Goal: Information Seeking & Learning: Compare options

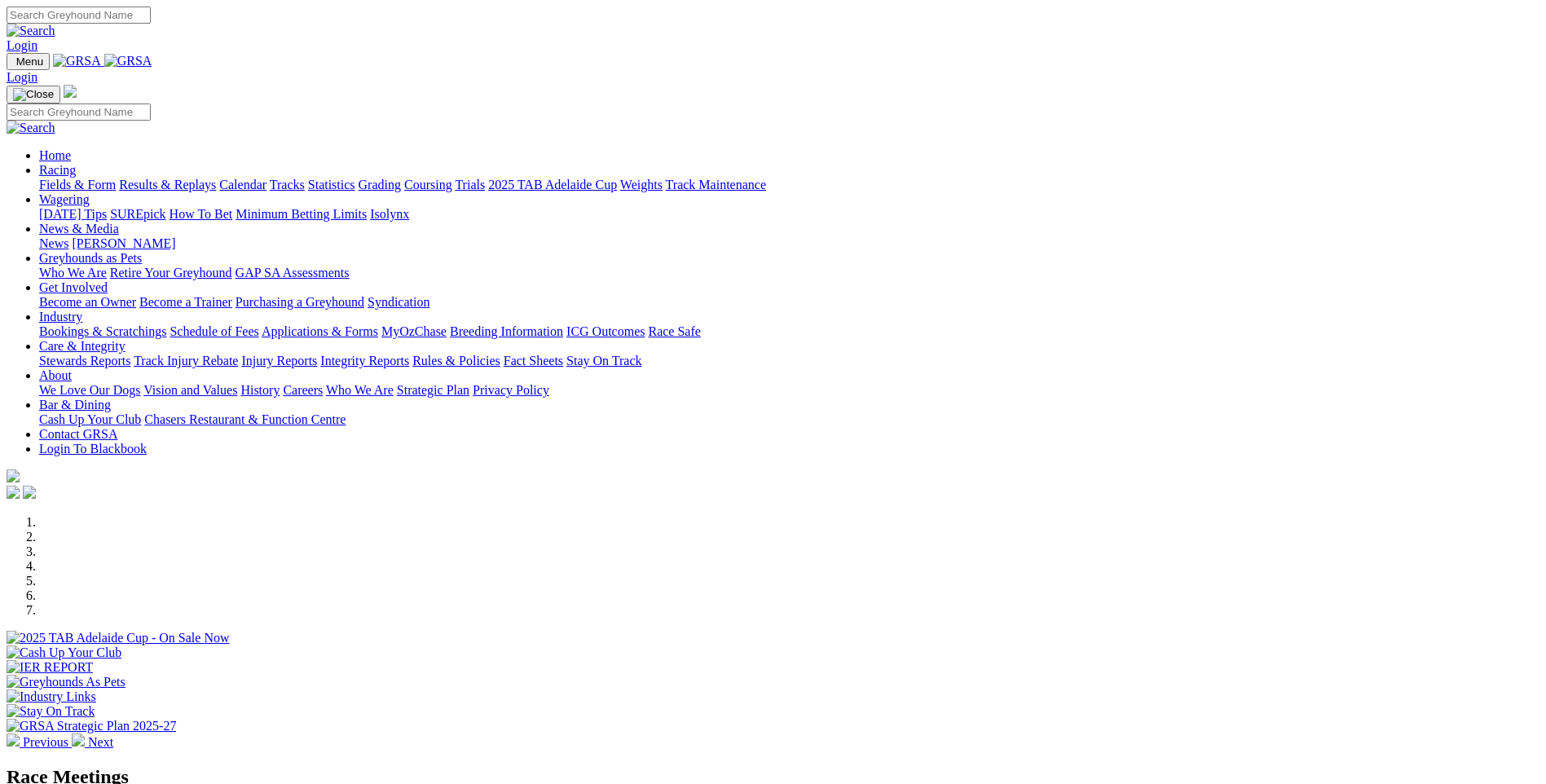
scroll to position [489, 0]
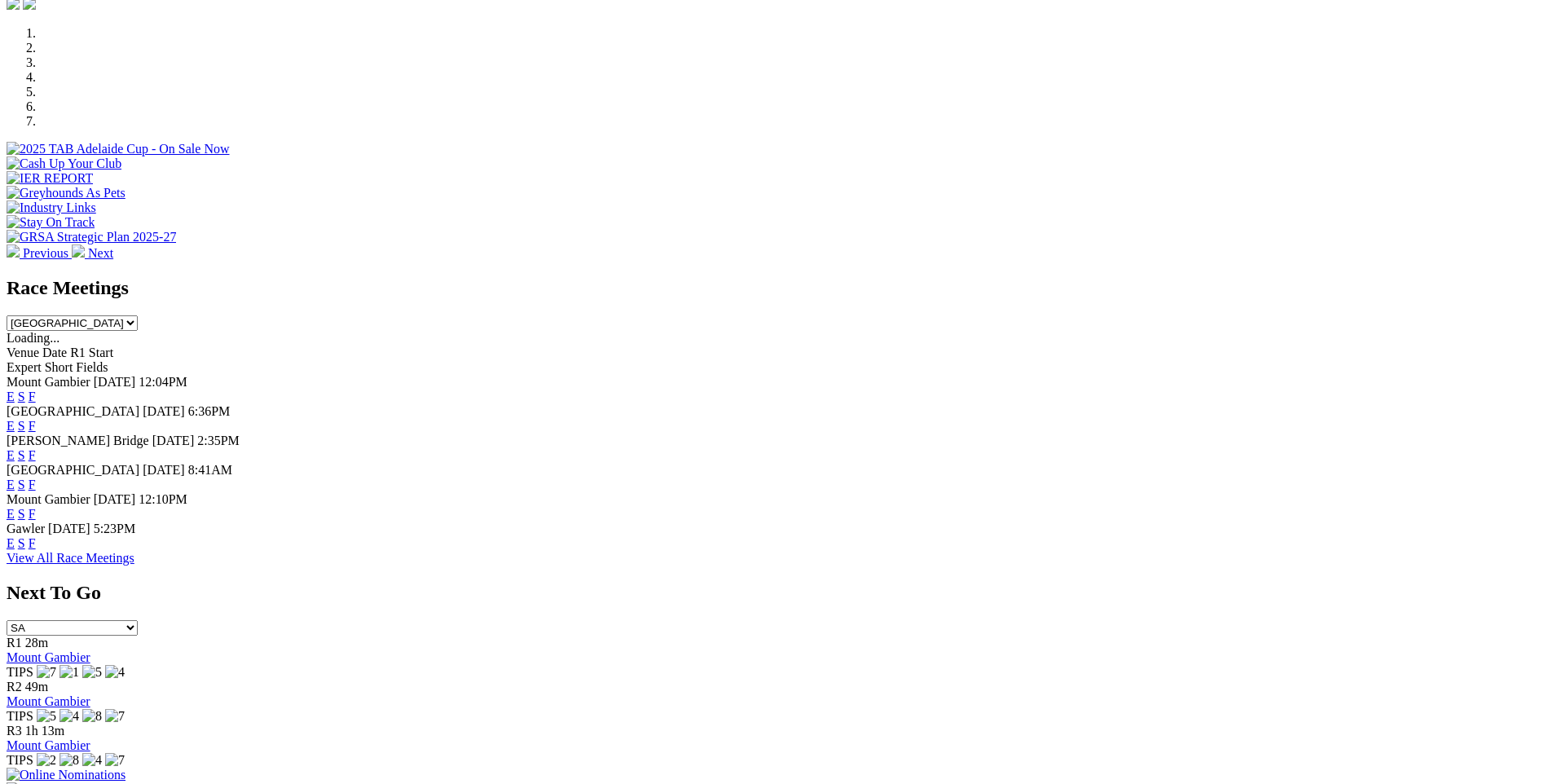
click at [36, 418] on link "F" at bounding box center [32, 425] width 8 height 13
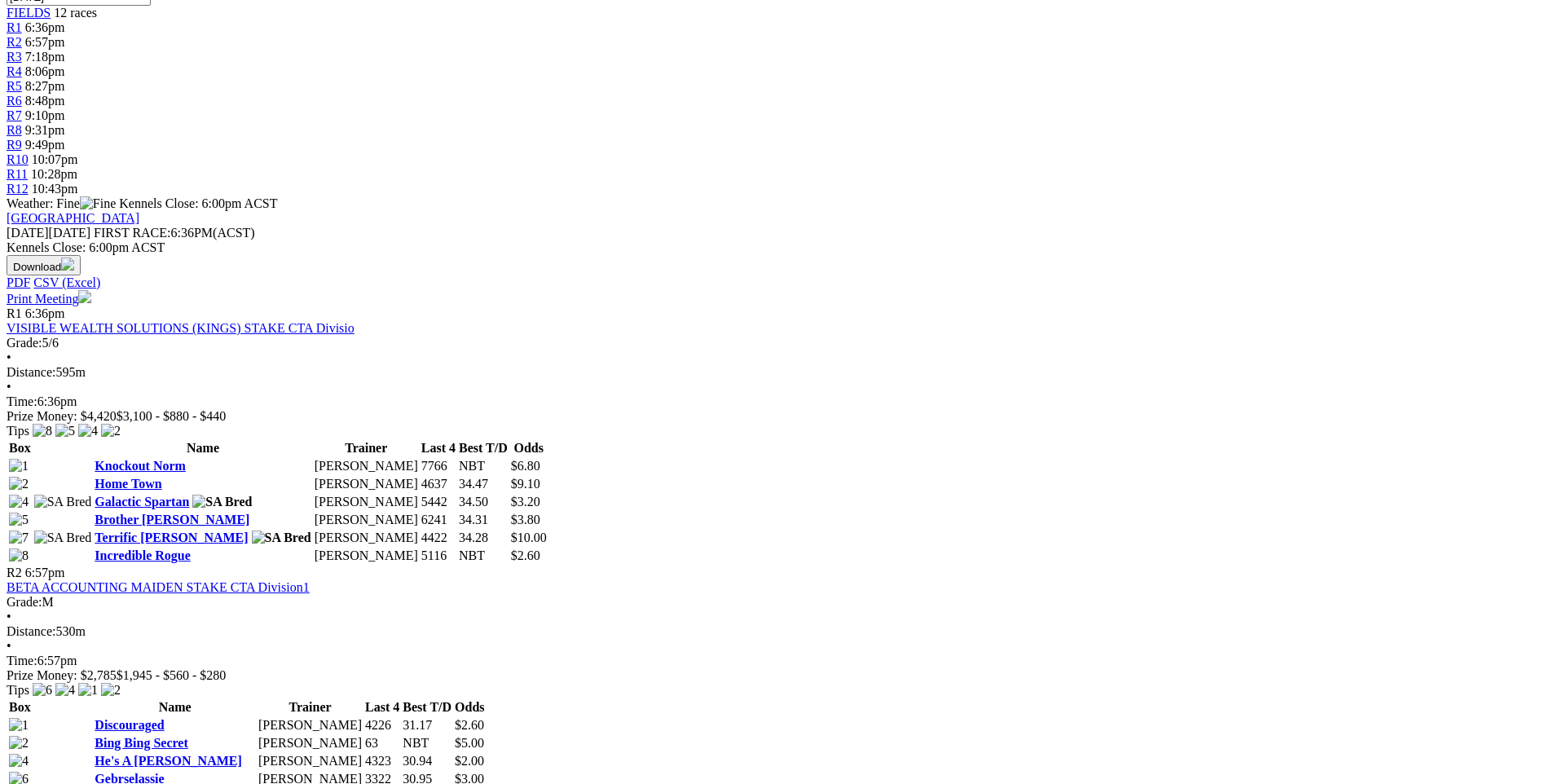
scroll to position [652, 0]
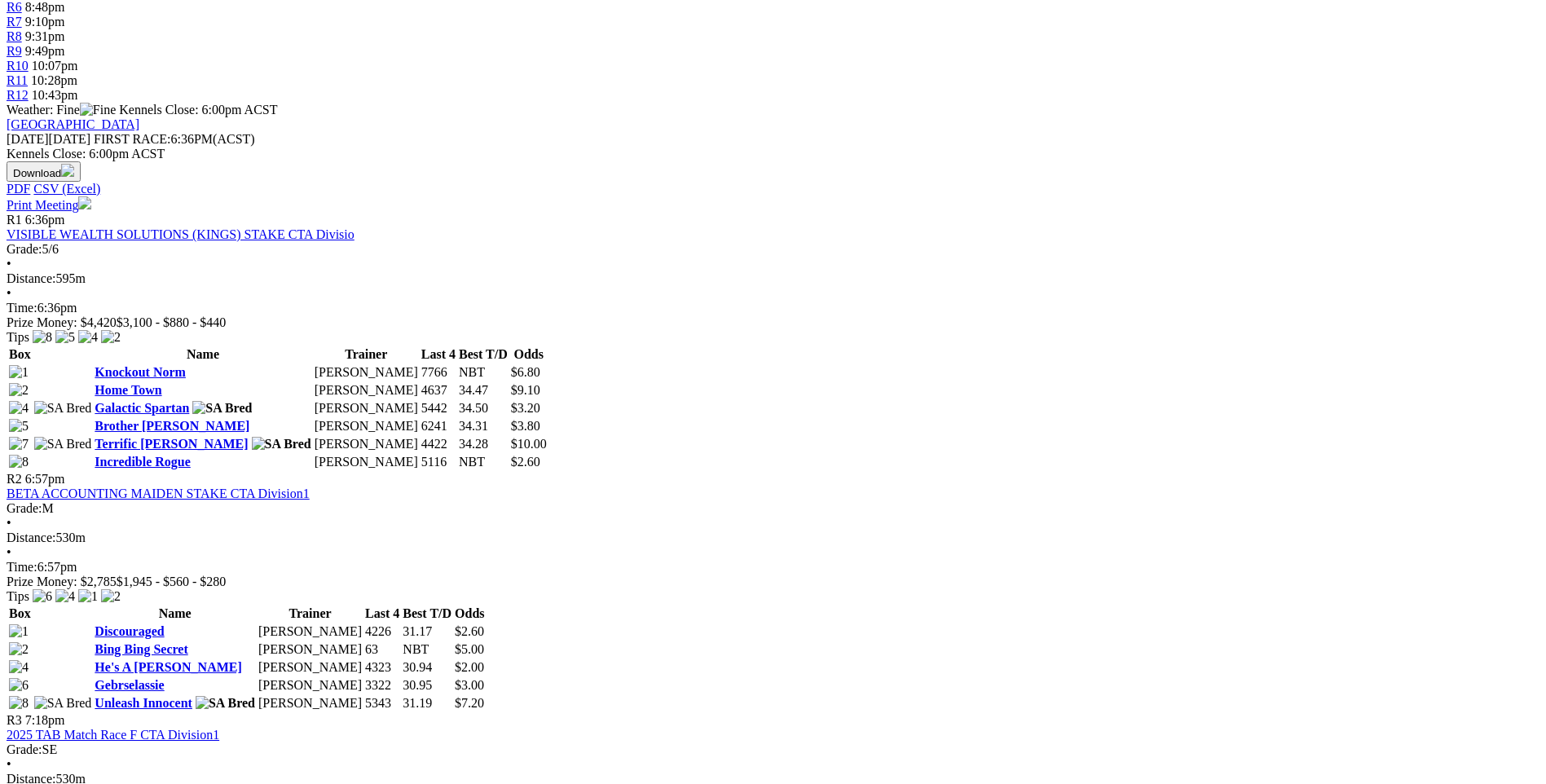
drag, startPoint x: 204, startPoint y: 202, endPoint x: 285, endPoint y: 212, distance: 81.6
drag, startPoint x: 285, startPoint y: 212, endPoint x: 172, endPoint y: 212, distance: 113.0
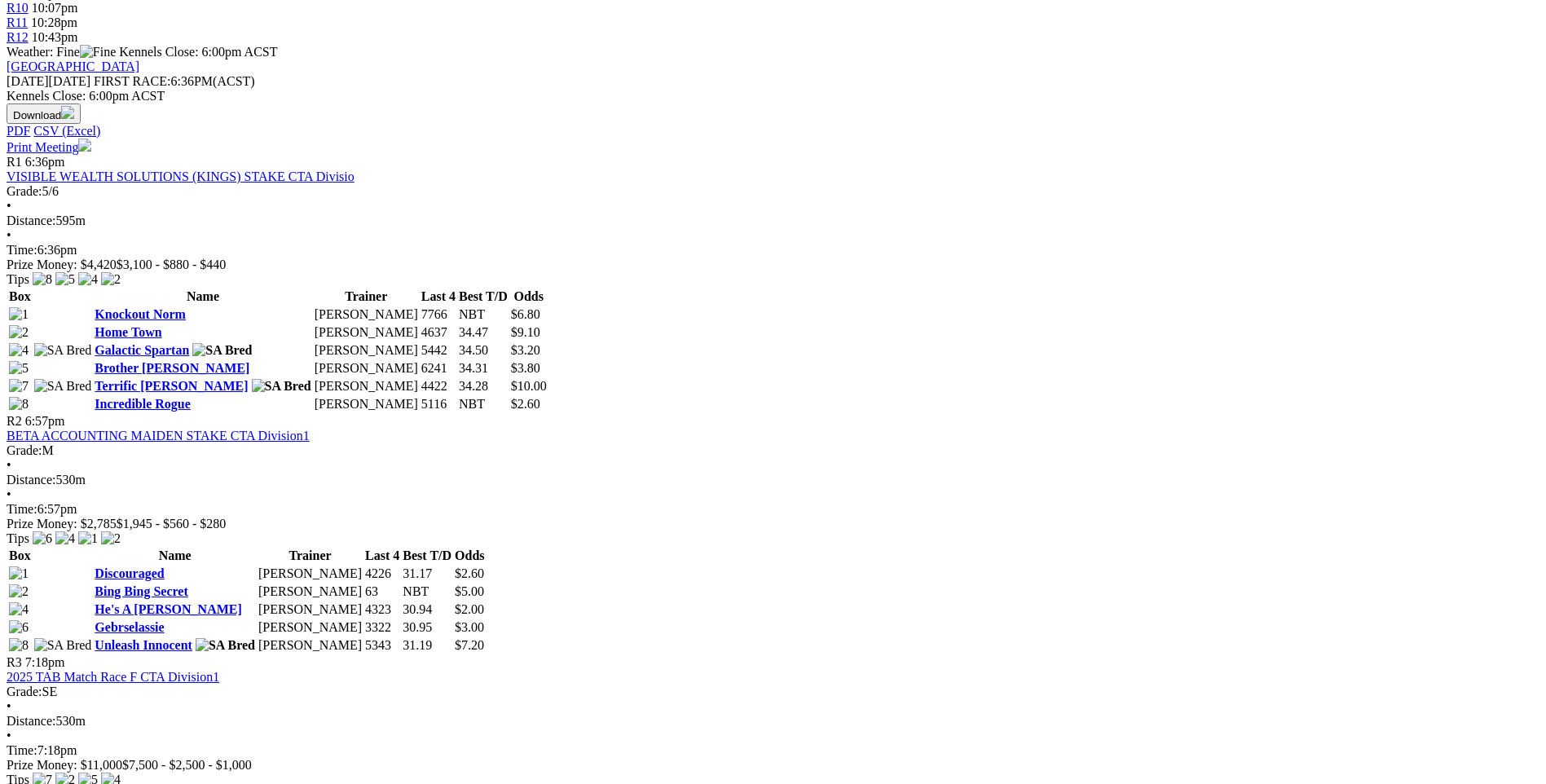
scroll to position [734, 0]
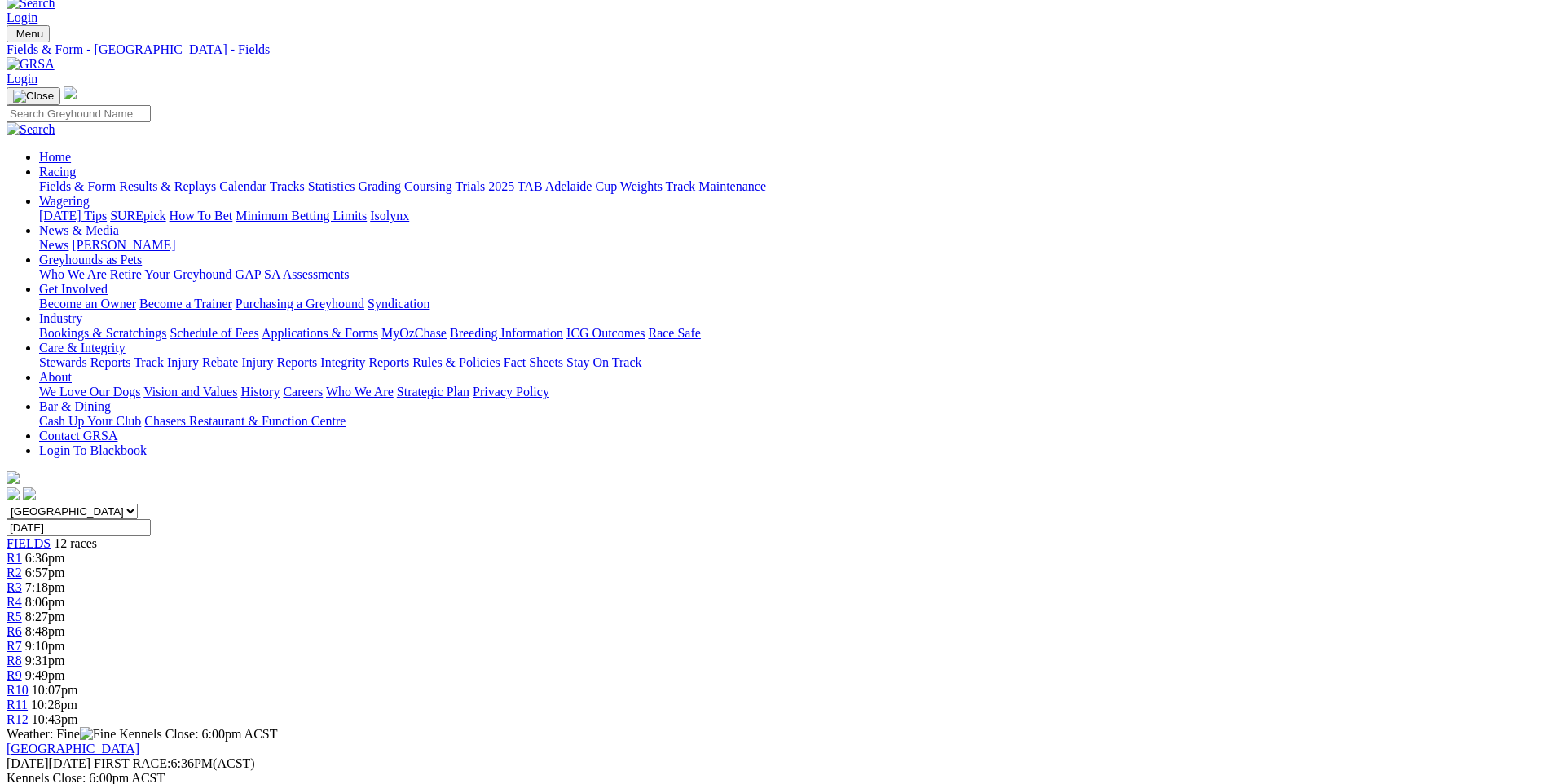
scroll to position [0, 0]
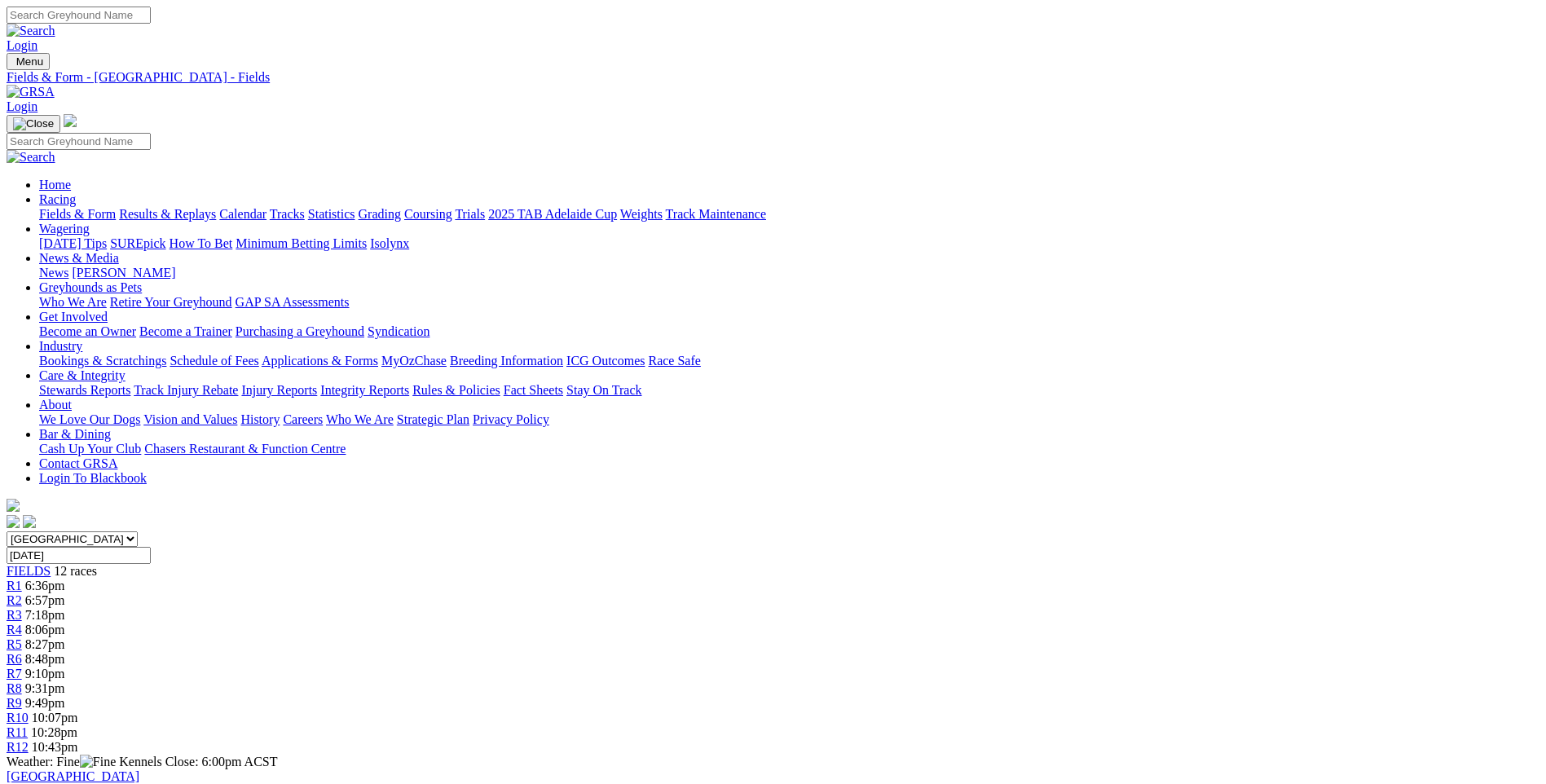
click at [305, 207] on link "Tracks" at bounding box center [288, 213] width 35 height 13
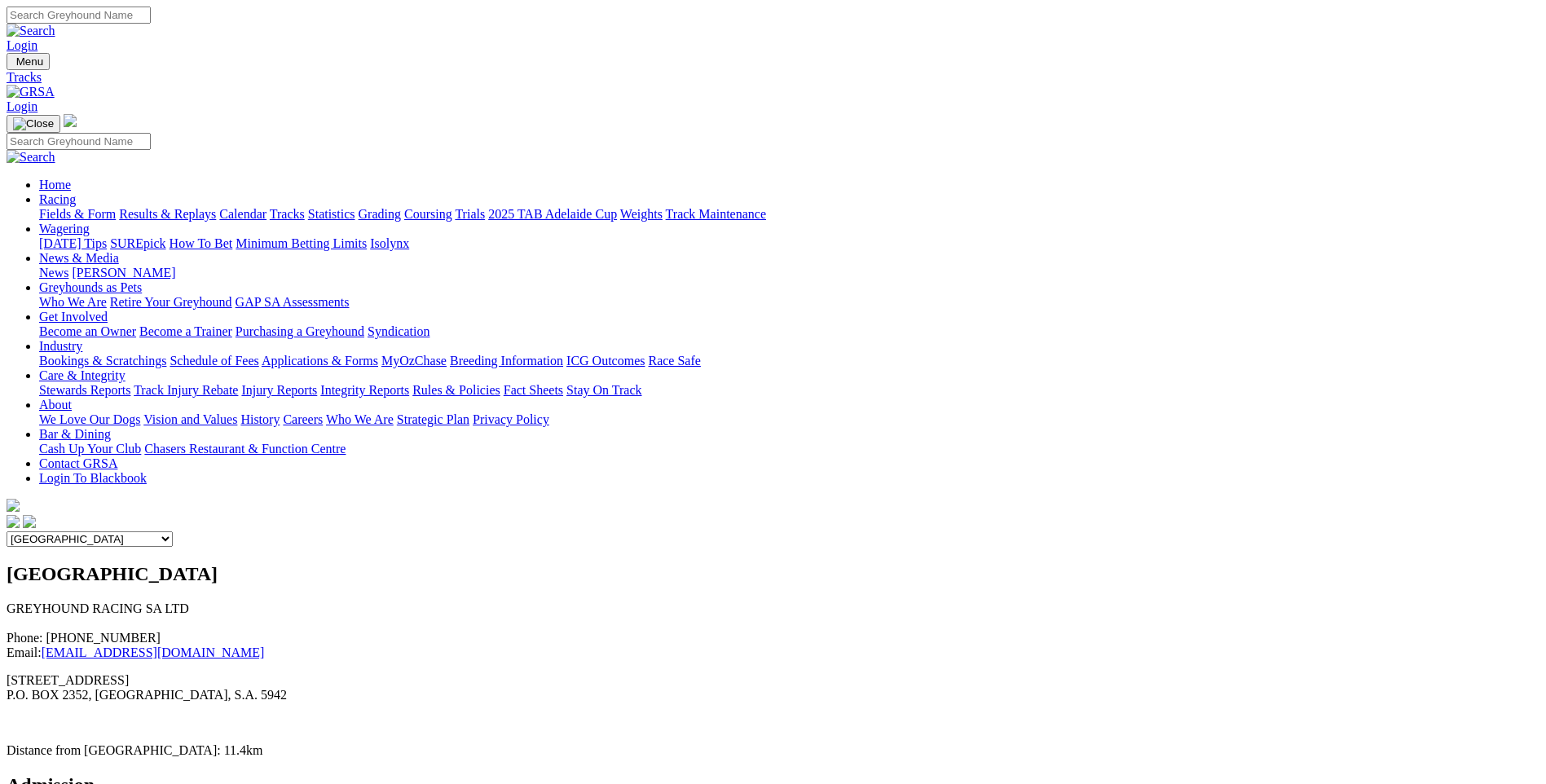
click at [356, 207] on link "Statistics" at bounding box center [331, 213] width 47 height 13
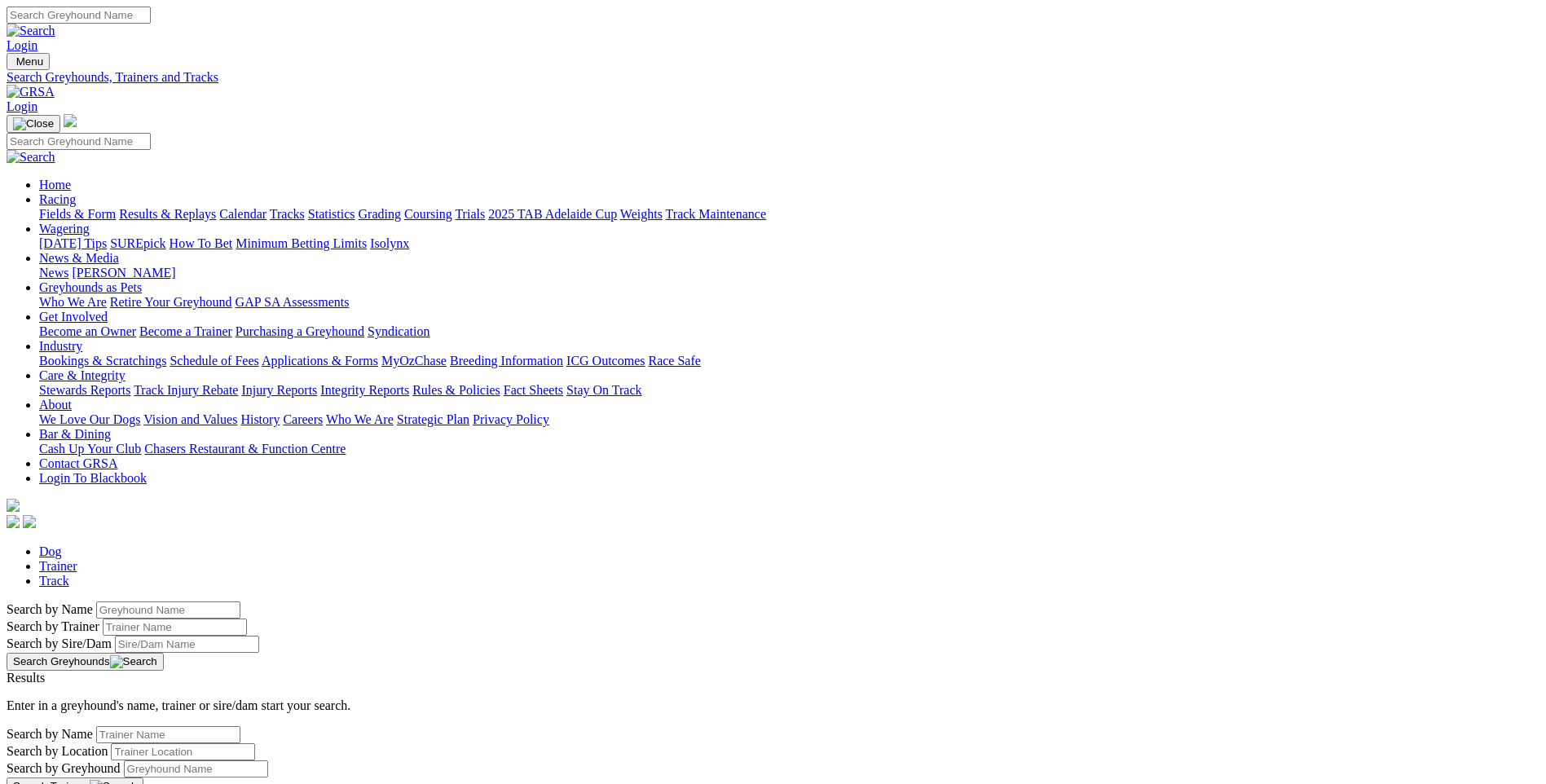
click at [69, 574] on link "Track" at bounding box center [55, 581] width 30 height 13
select select "angle-park"
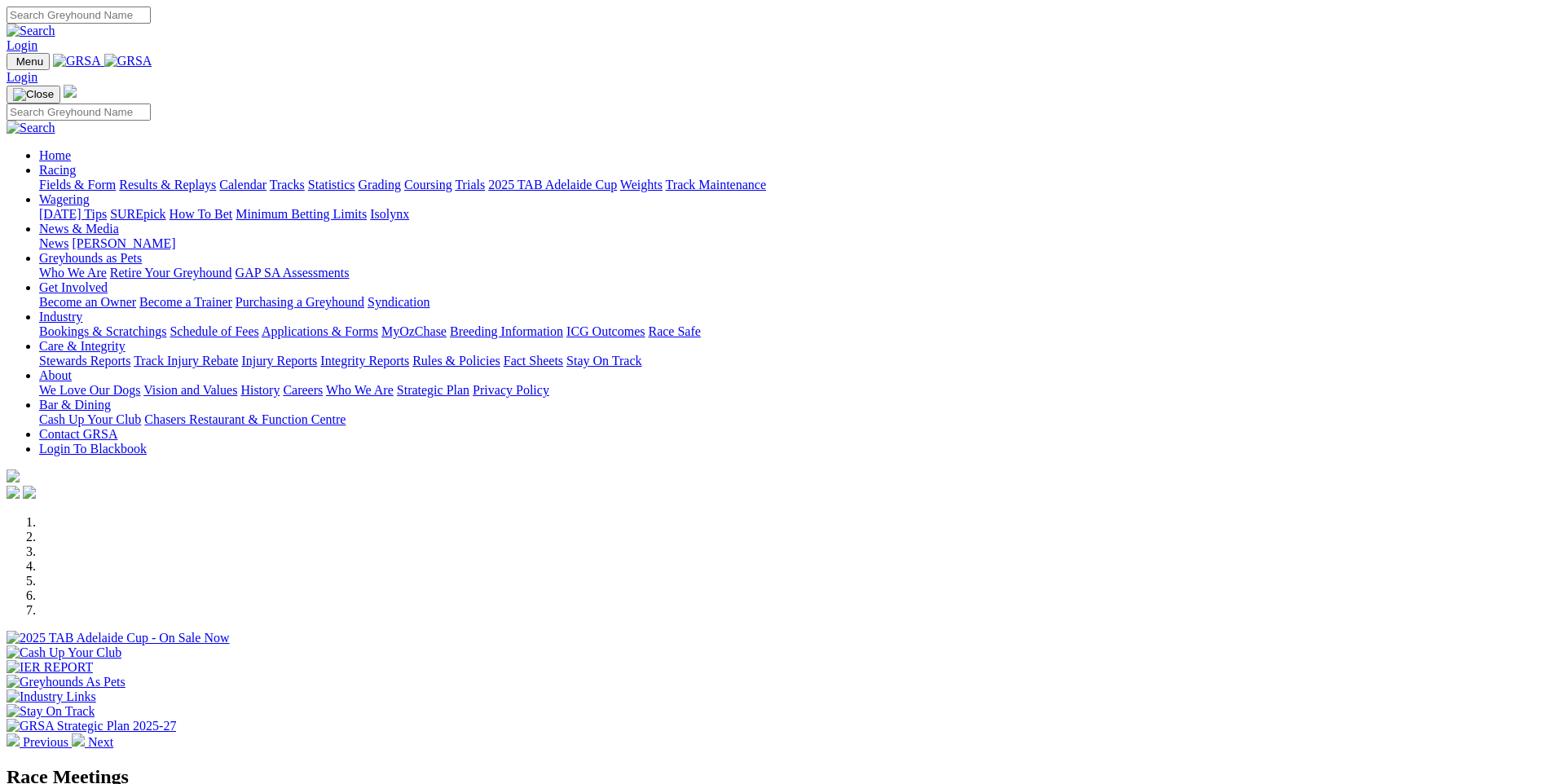
click at [116, 177] on link "Fields & Form" at bounding box center [77, 184] width 77 height 13
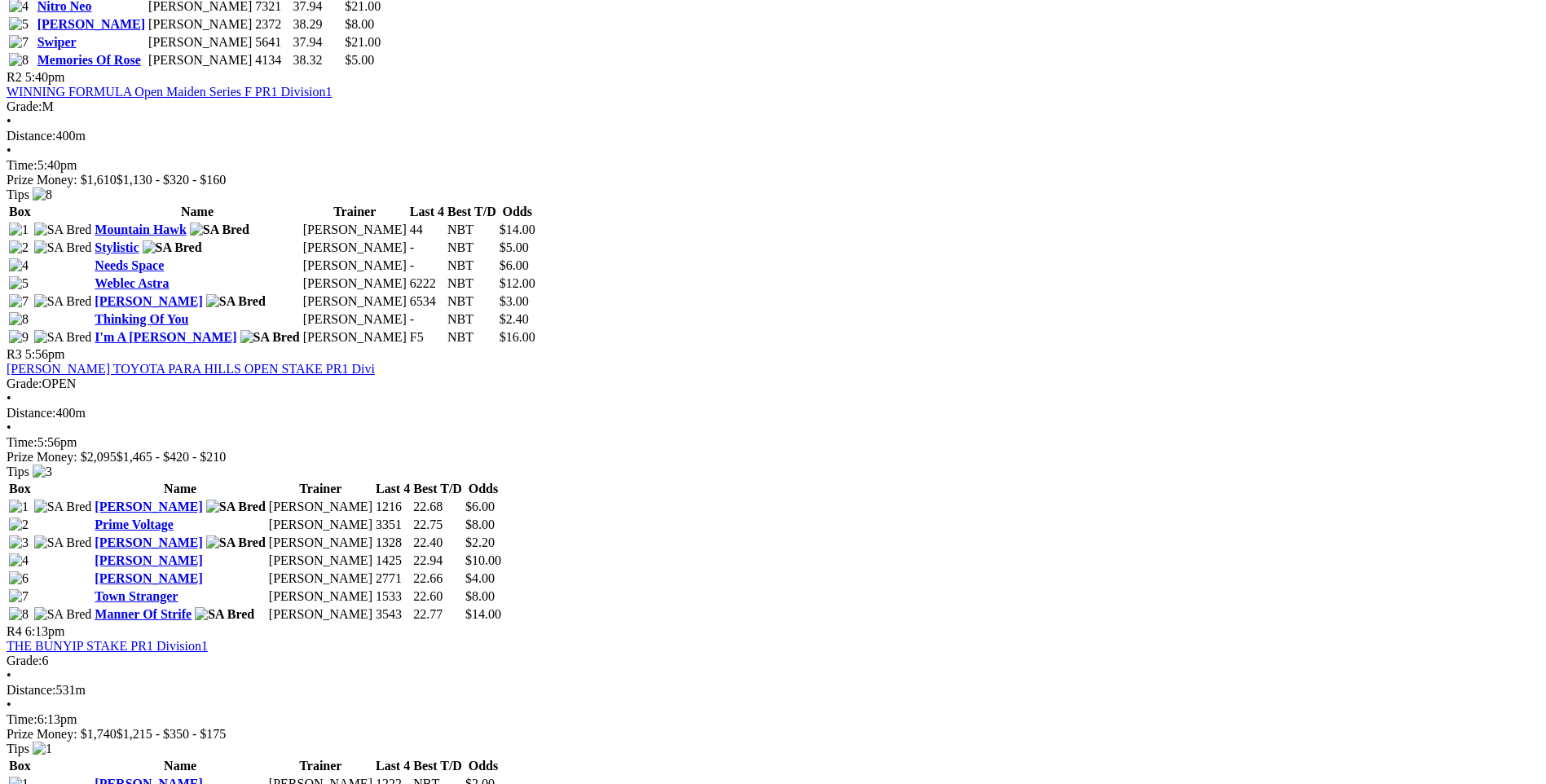
scroll to position [977, 0]
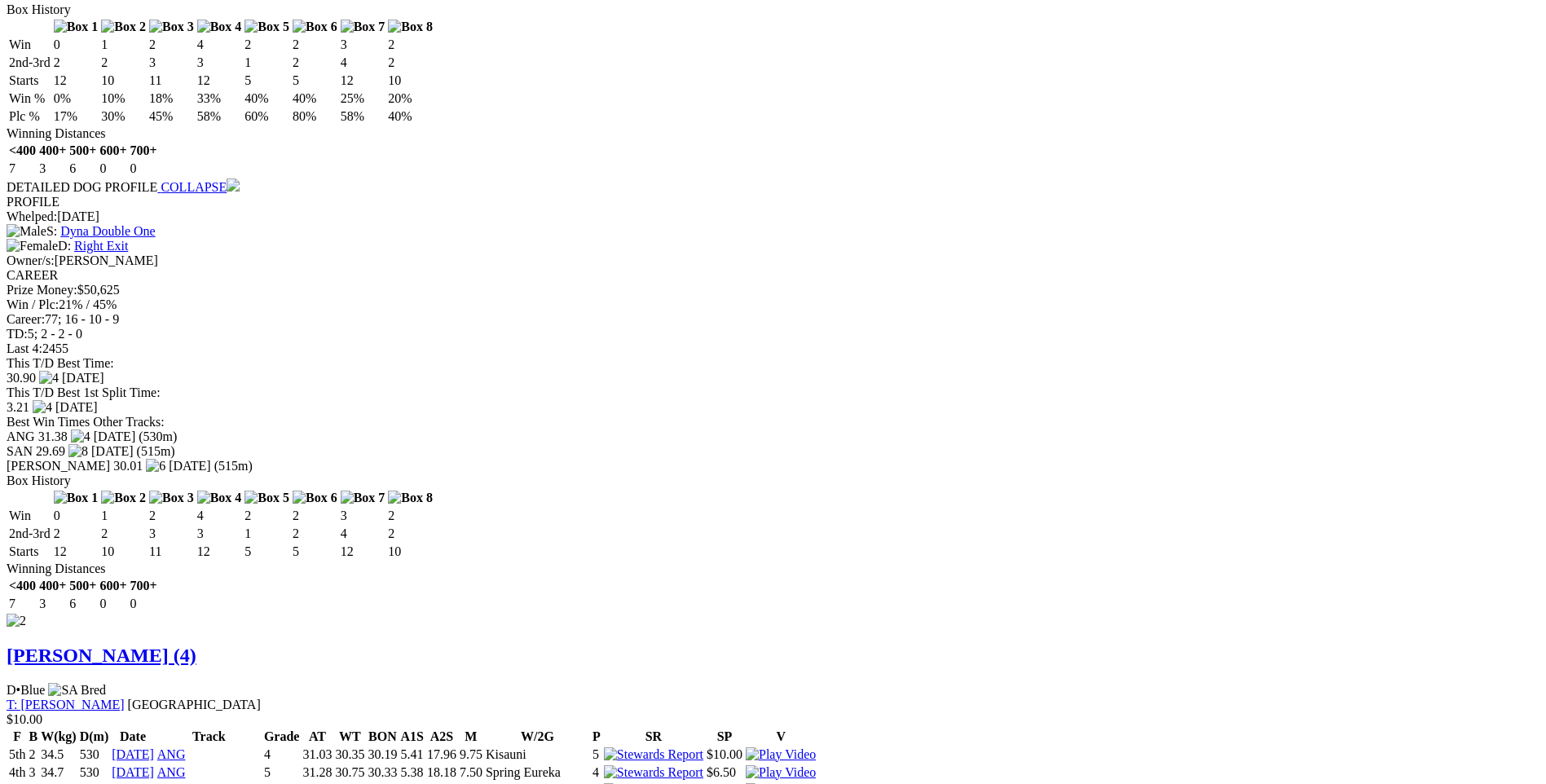
scroll to position [1711, 0]
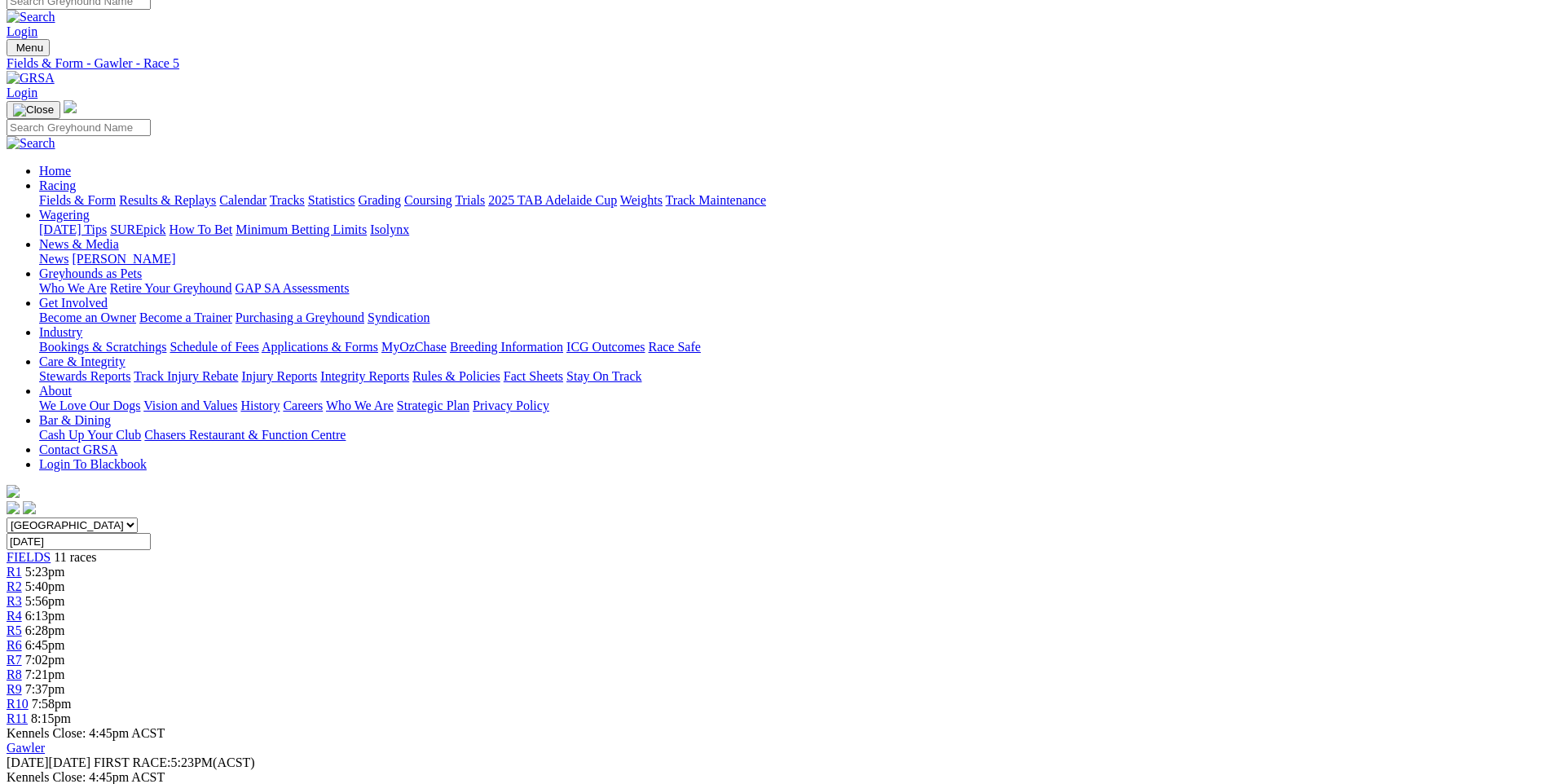
scroll to position [0, 0]
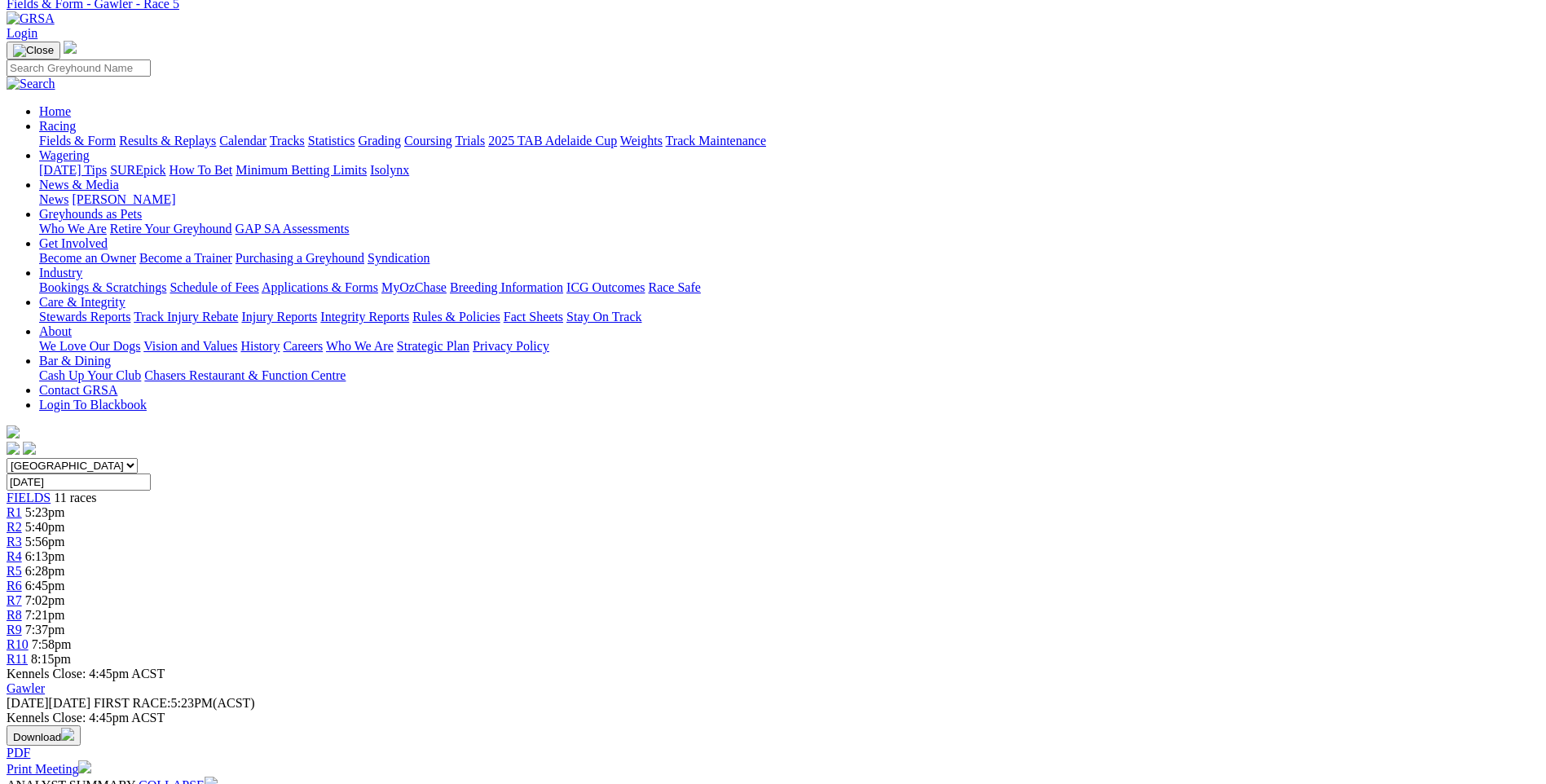
scroll to position [245, 0]
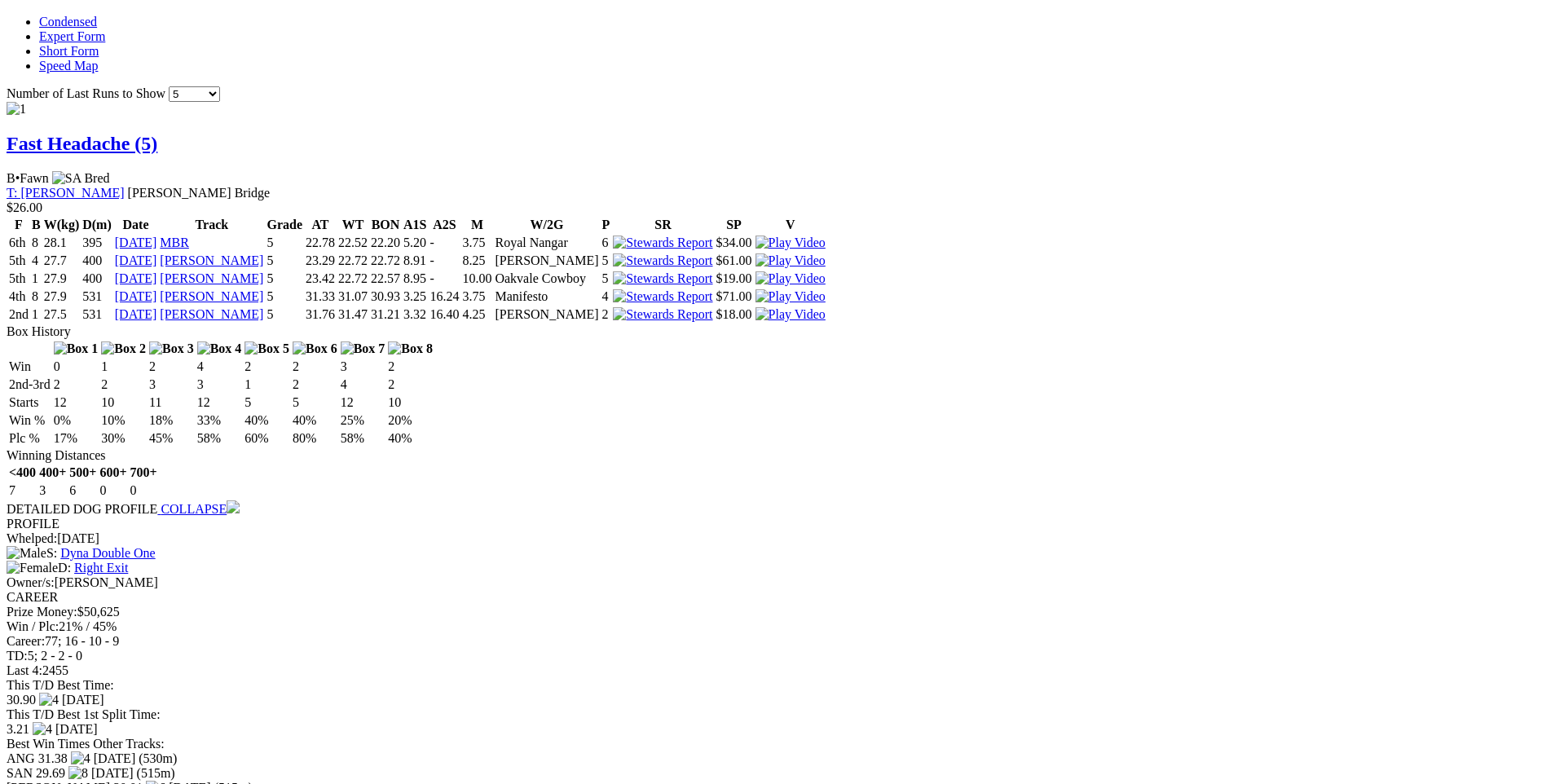
scroll to position [1370, 0]
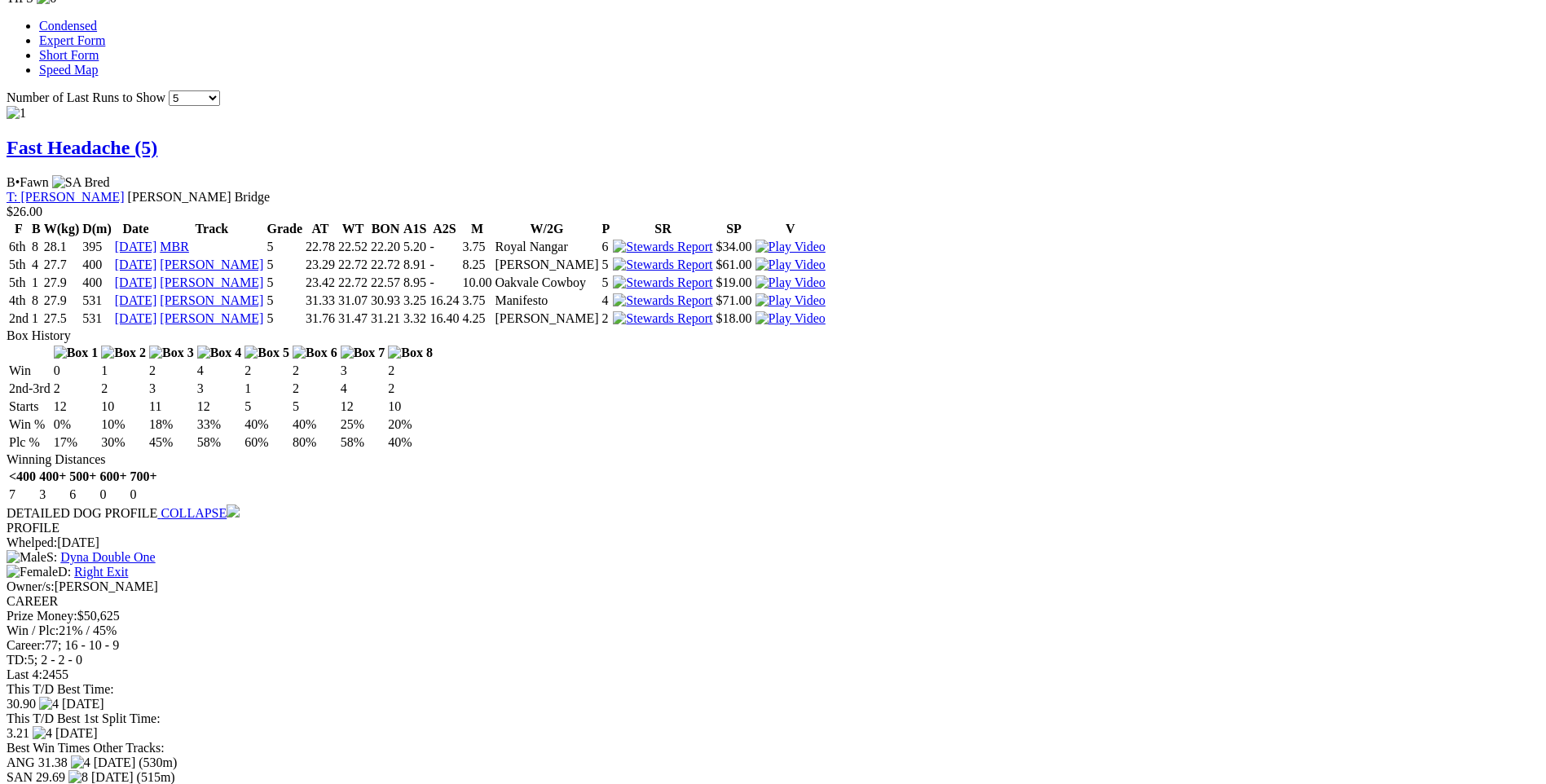
select select "421428"
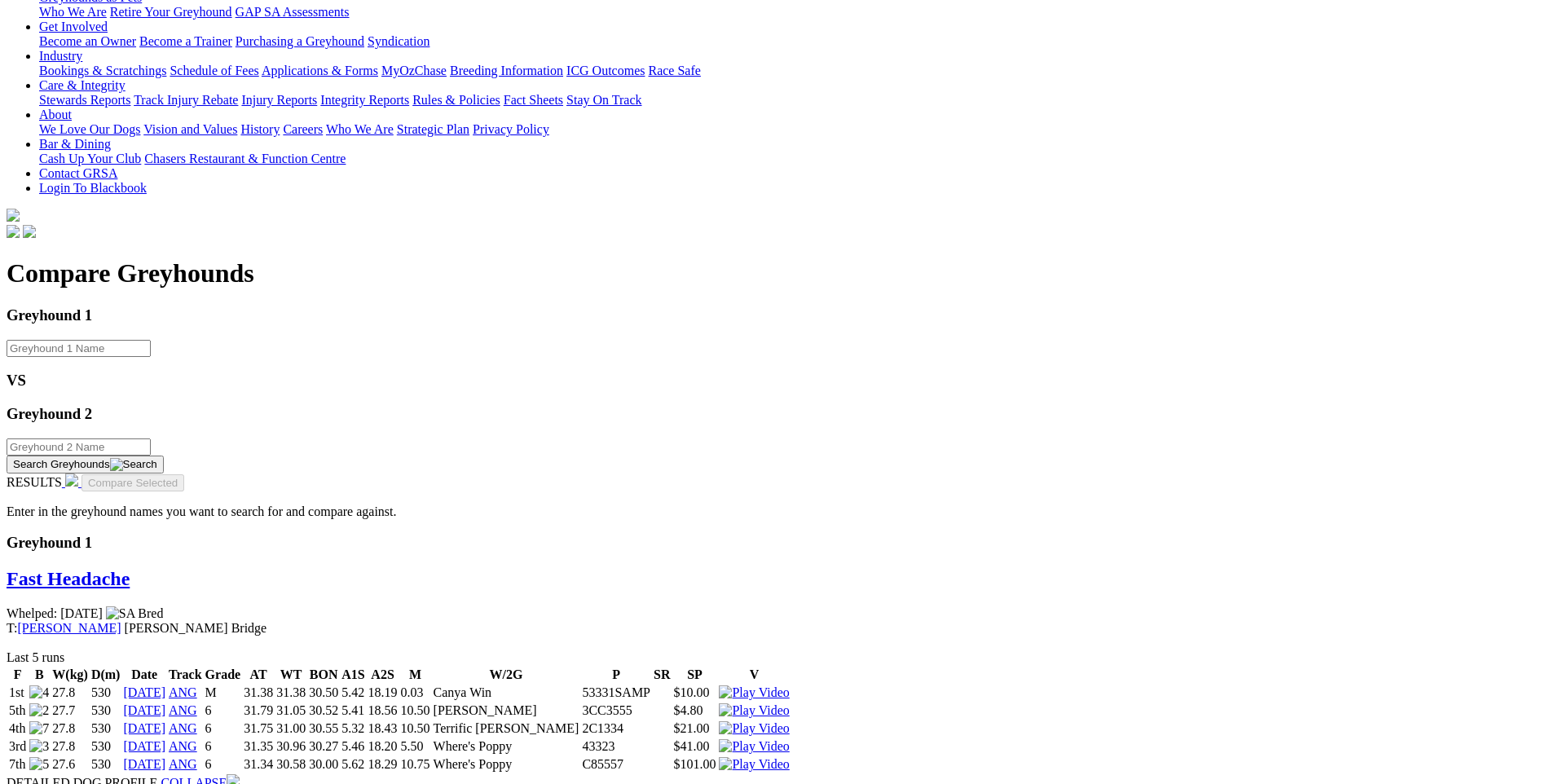
scroll to position [245, 0]
